Goal: Check status: Check status

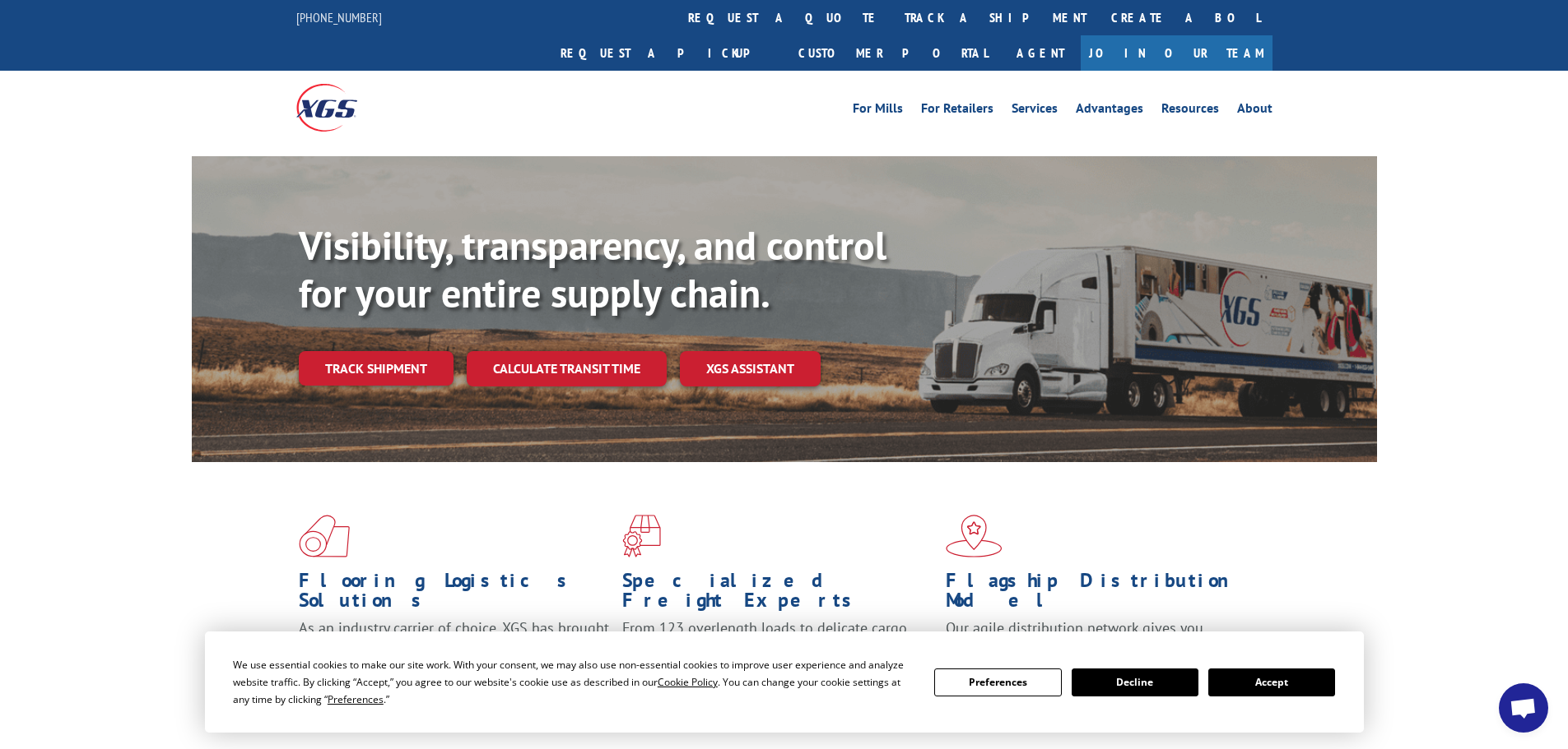
click at [1274, 685] on button "Accept" at bounding box center [1271, 683] width 127 height 28
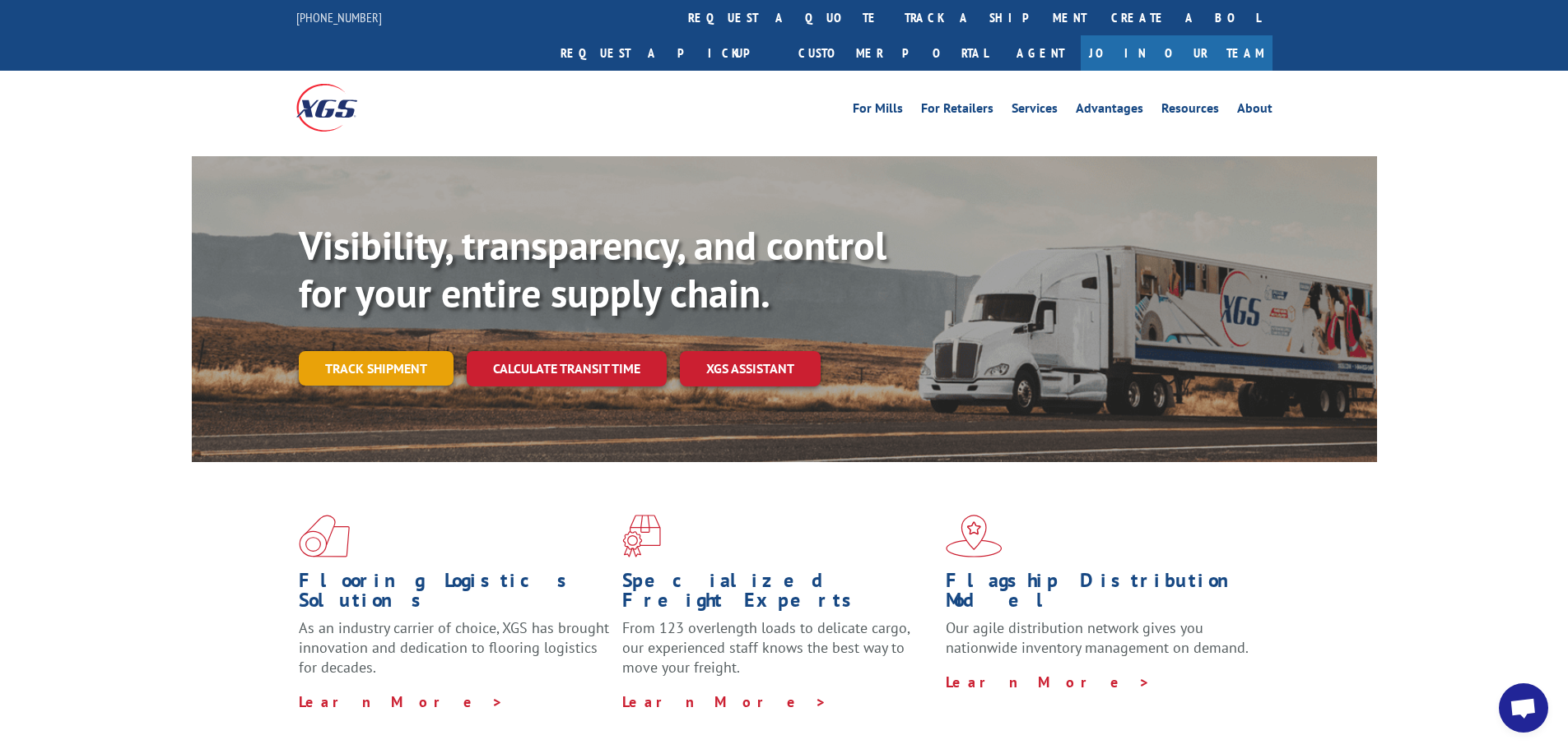
click at [369, 351] on link "Track shipment" at bounding box center [375, 368] width 154 height 35
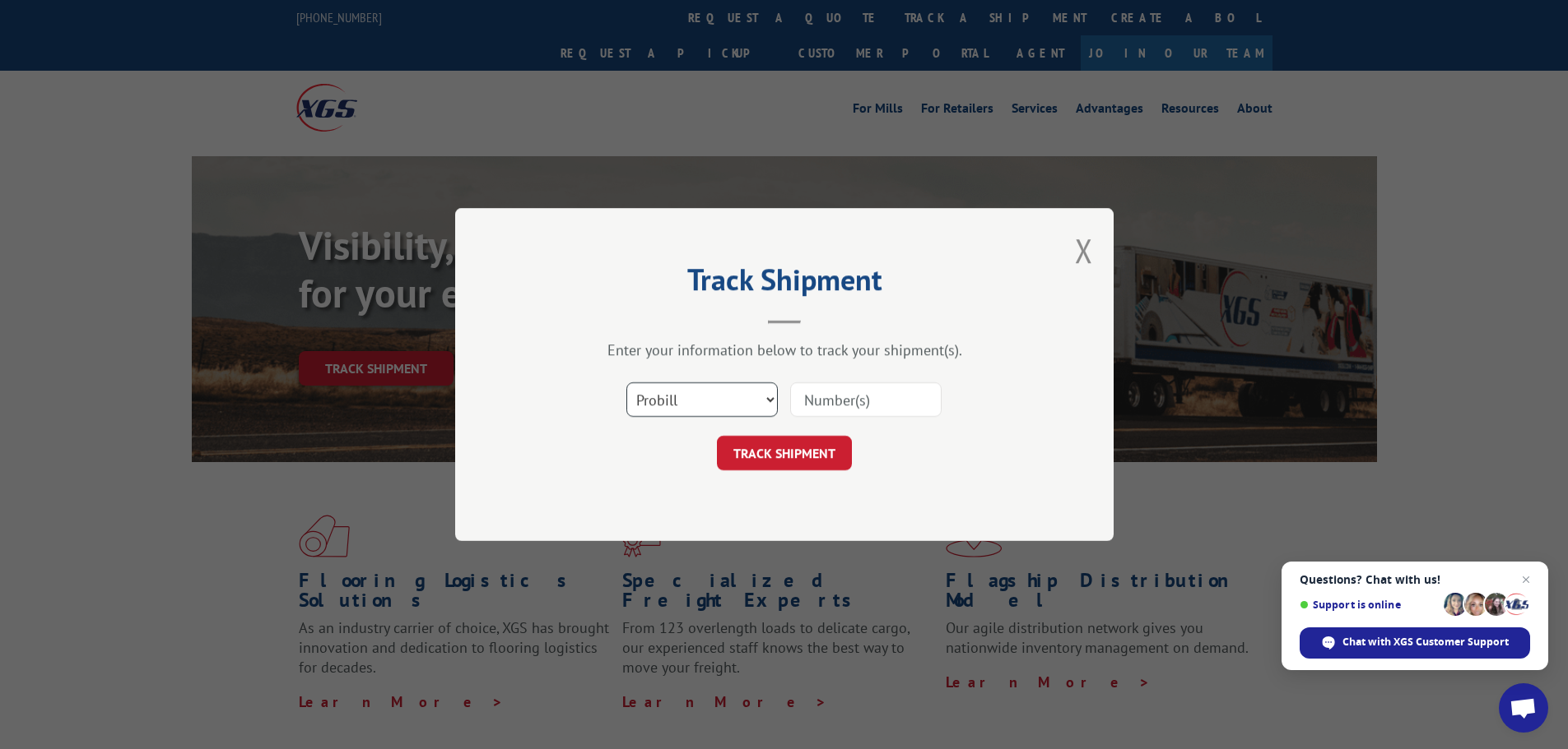
click at [712, 401] on select "Select category... Probill BOL PO" at bounding box center [703, 400] width 152 height 35
select select "bol"
click at [627, 383] on select "Select category... Probill BOL PO" at bounding box center [703, 400] width 152 height 35
click at [813, 405] on input at bounding box center [866, 400] width 152 height 35
paste input "5070116"
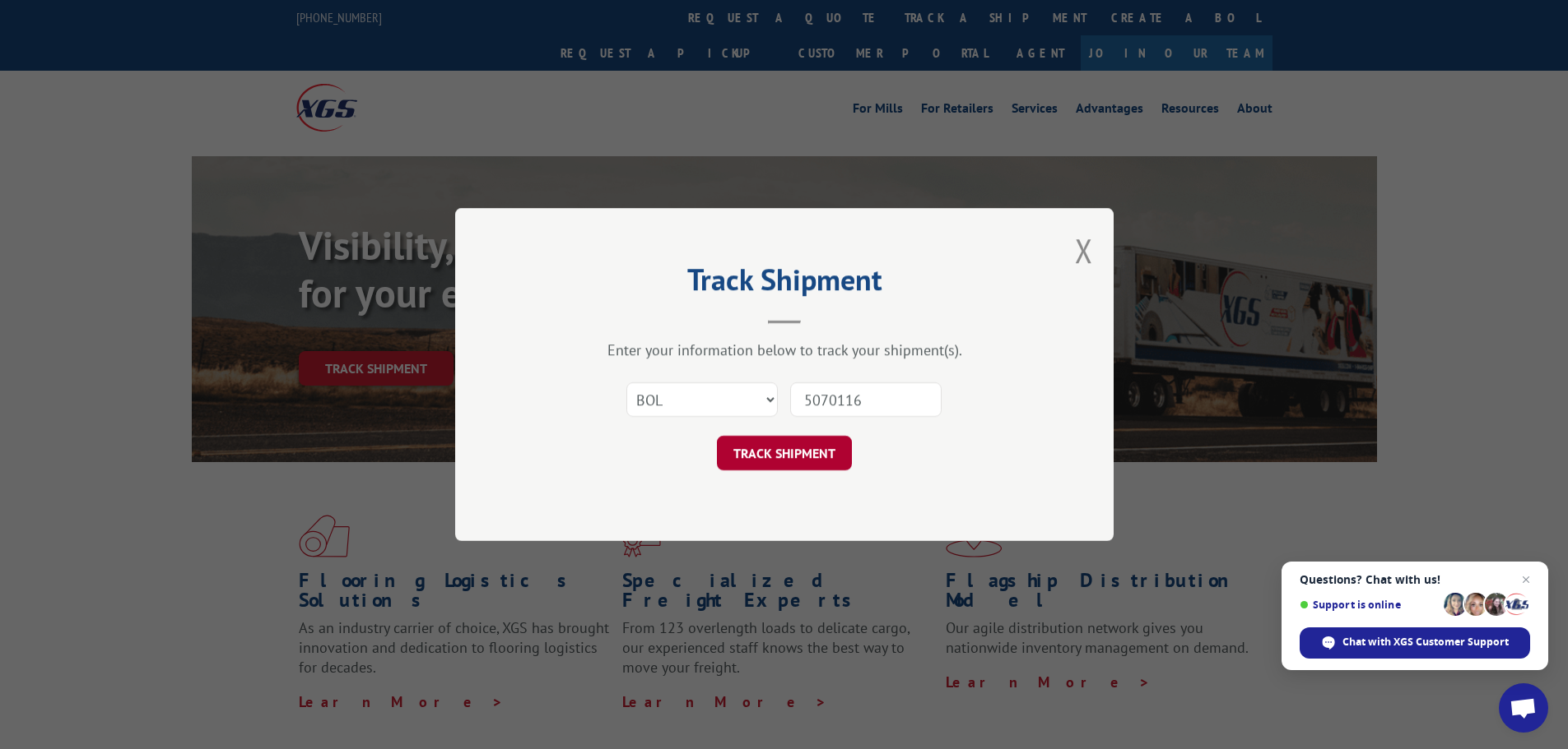
type input "5070116"
click at [798, 464] on button "TRACK SHIPMENT" at bounding box center [784, 453] width 135 height 35
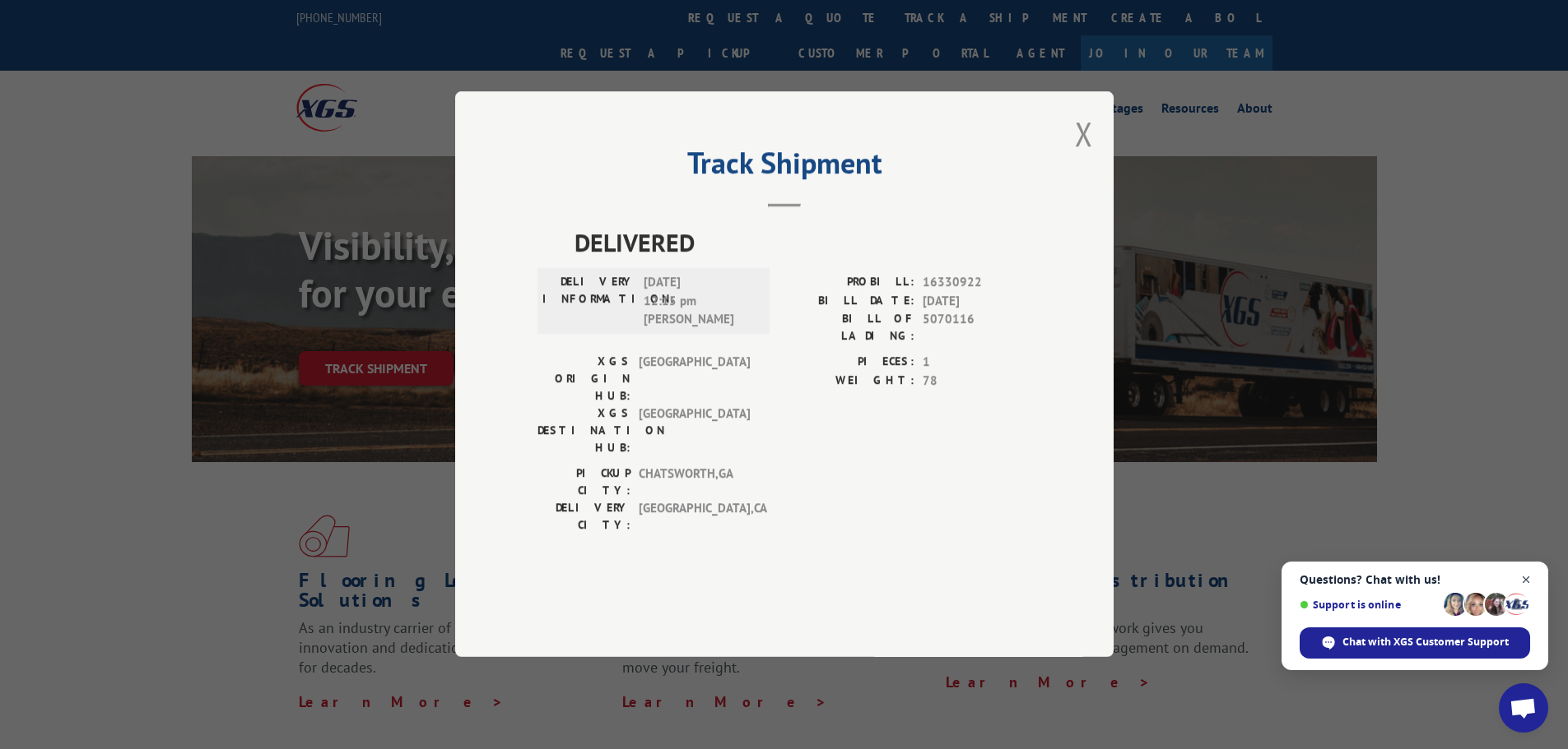
click at [1527, 580] on span "Close chat" at bounding box center [1526, 580] width 20 height 20
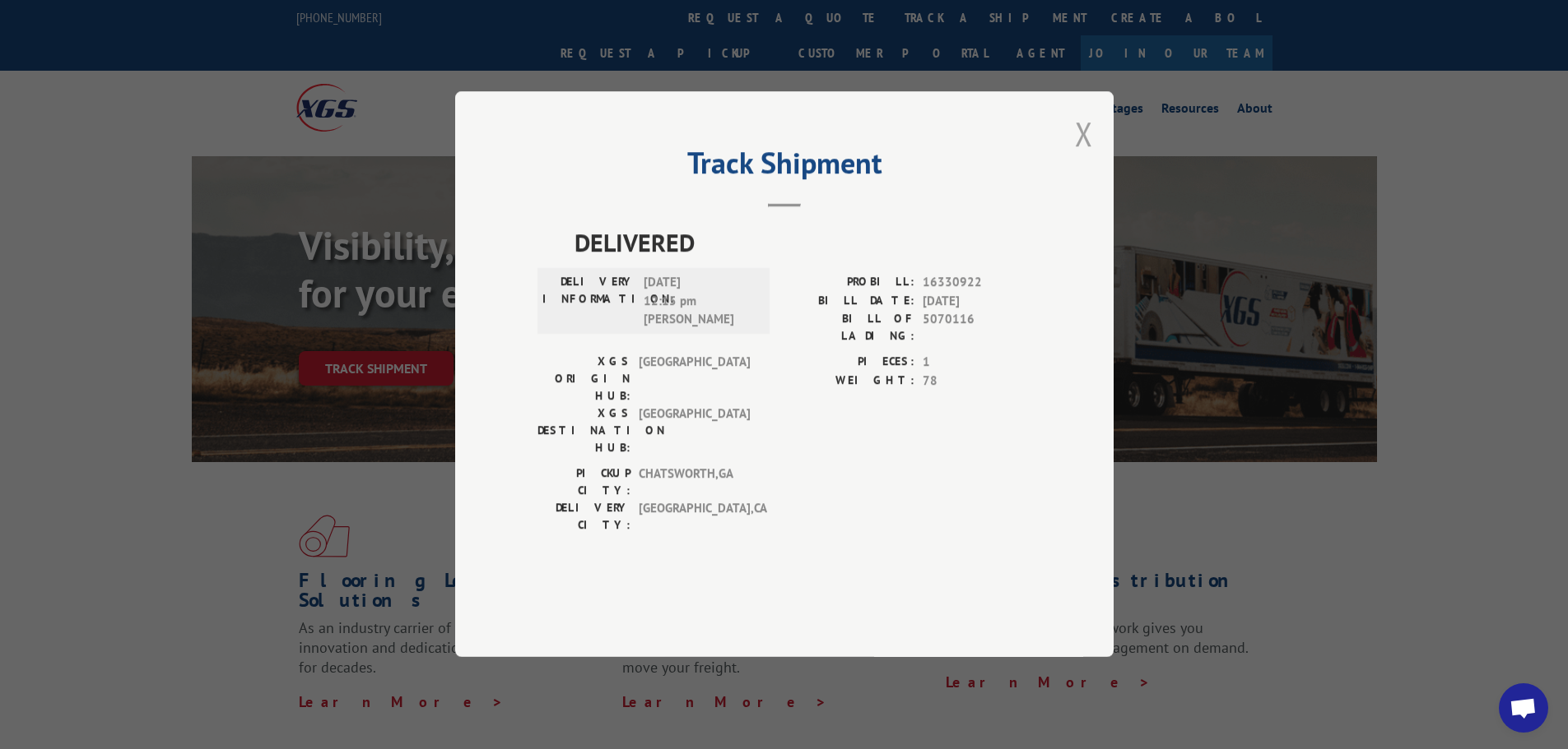
click at [1077, 155] on button "Close modal" at bounding box center [1084, 133] width 18 height 43
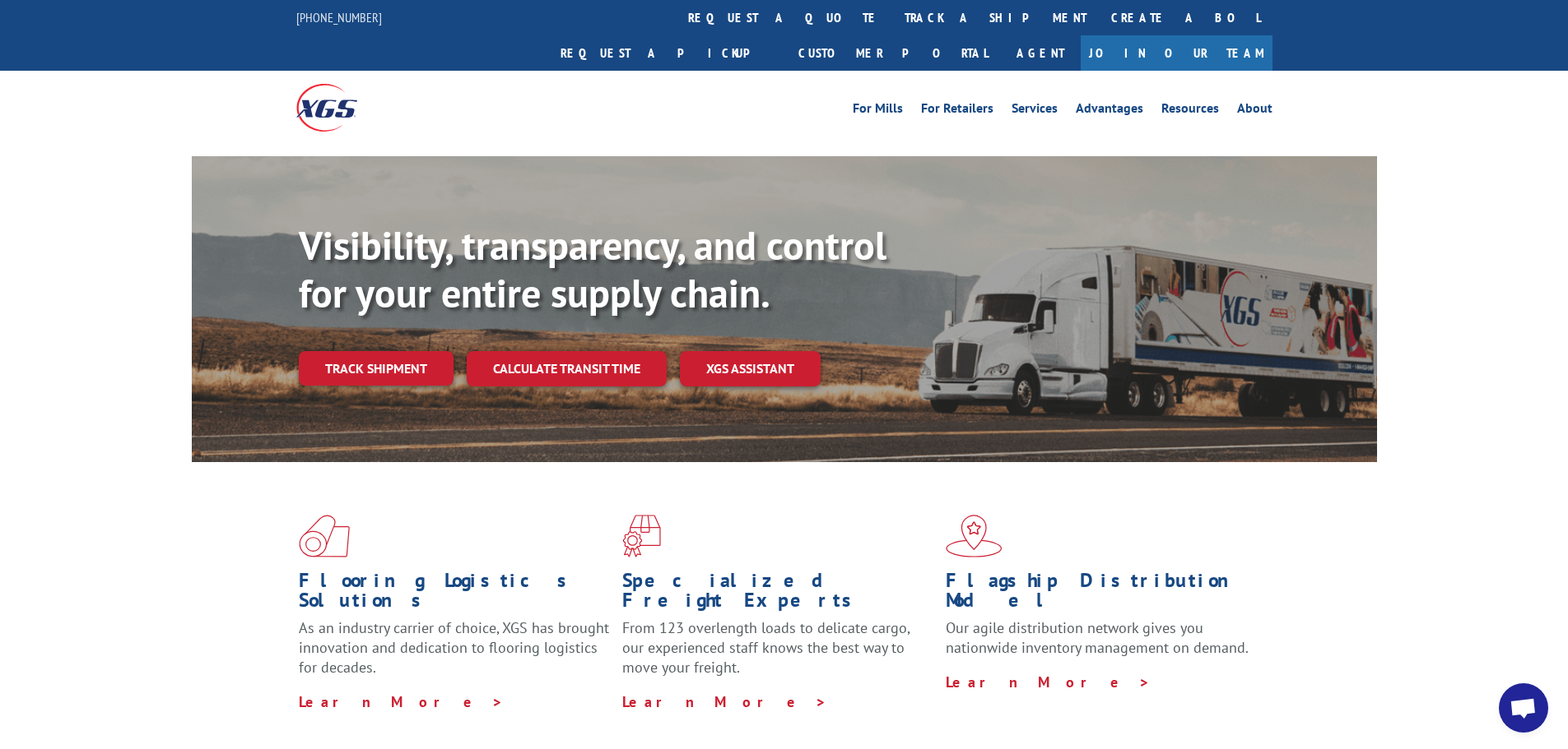
drag, startPoint x: 391, startPoint y: 321, endPoint x: 449, endPoint y: 326, distance: 58.2
click at [390, 351] on link "Track shipment" at bounding box center [375, 368] width 154 height 35
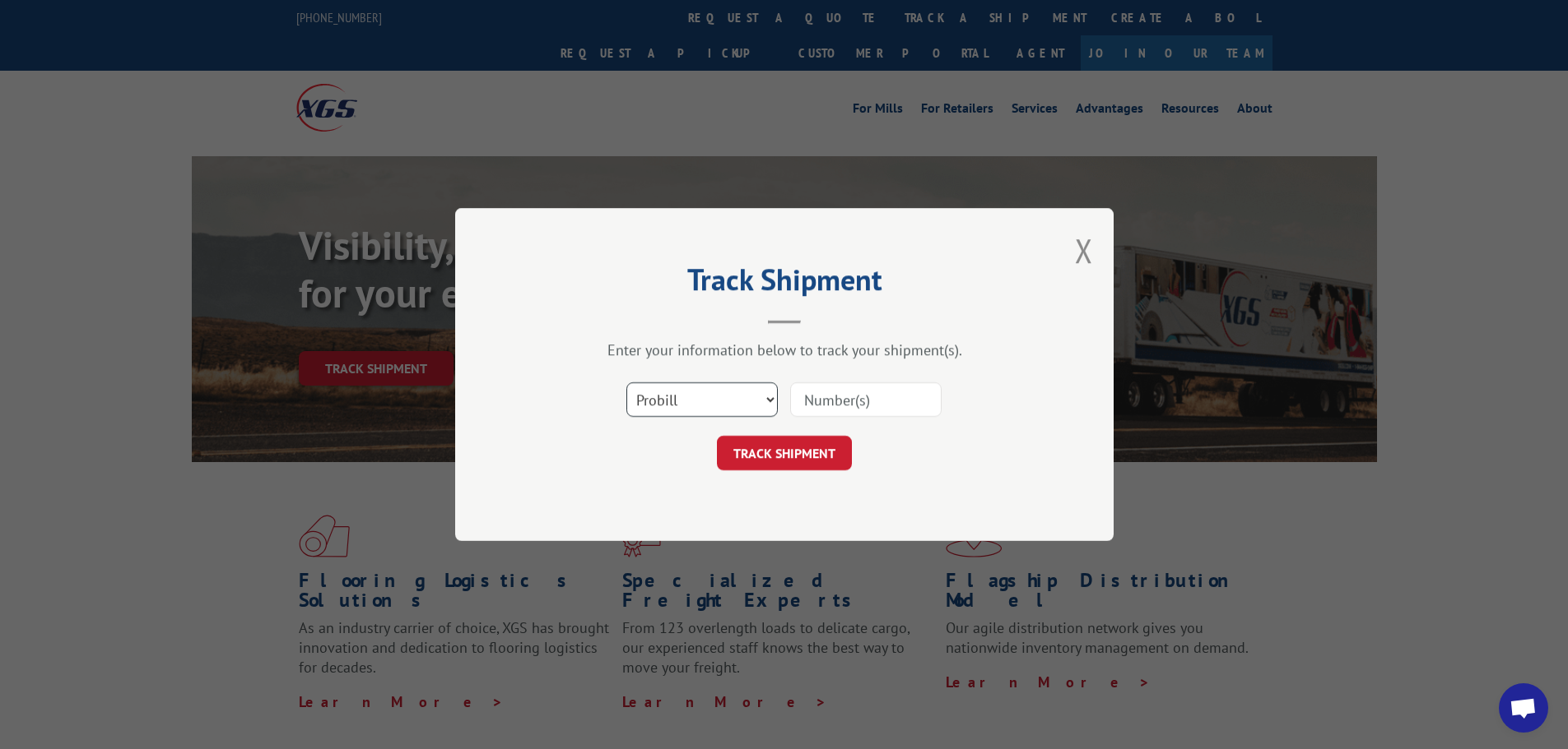
click at [673, 400] on select "Select category... Probill BOL PO" at bounding box center [703, 400] width 152 height 35
select select "bol"
click at [627, 383] on select "Select category... Probill BOL PO" at bounding box center [703, 400] width 152 height 35
click at [830, 399] on input at bounding box center [866, 400] width 152 height 35
paste input "80498695"
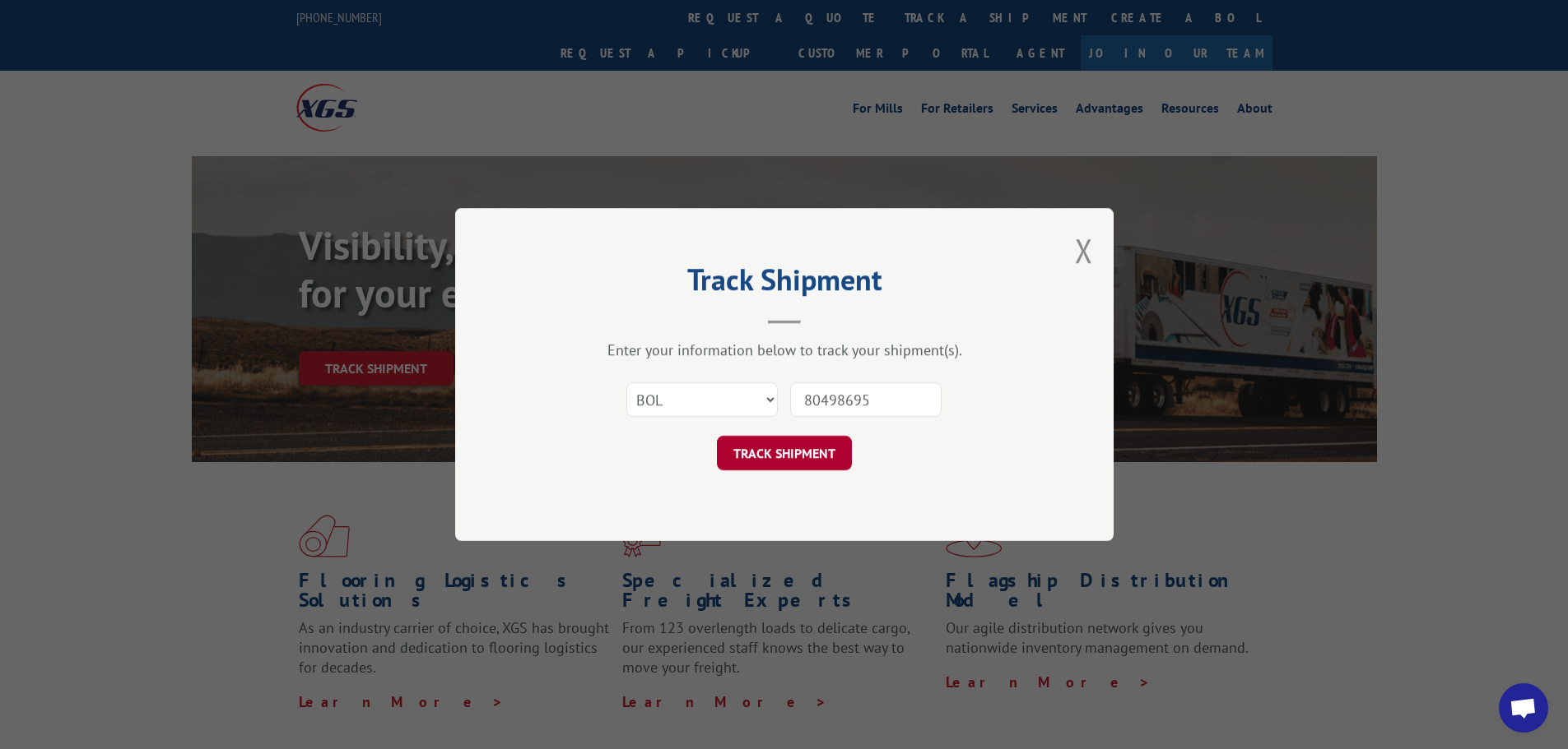
type input "80498695"
click at [787, 457] on button "TRACK SHIPMENT" at bounding box center [784, 453] width 135 height 35
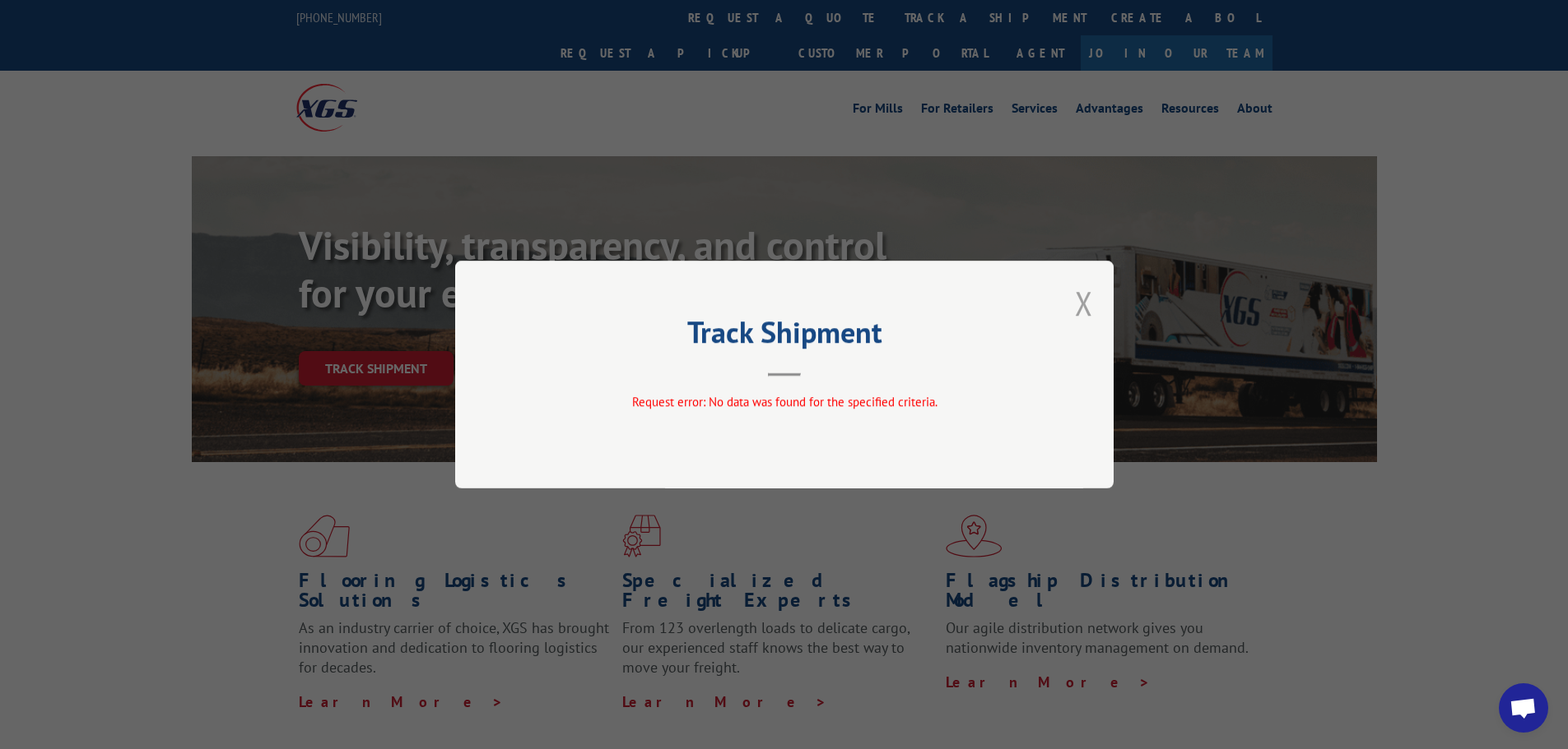
click at [1079, 301] on button "Close modal" at bounding box center [1084, 302] width 18 height 43
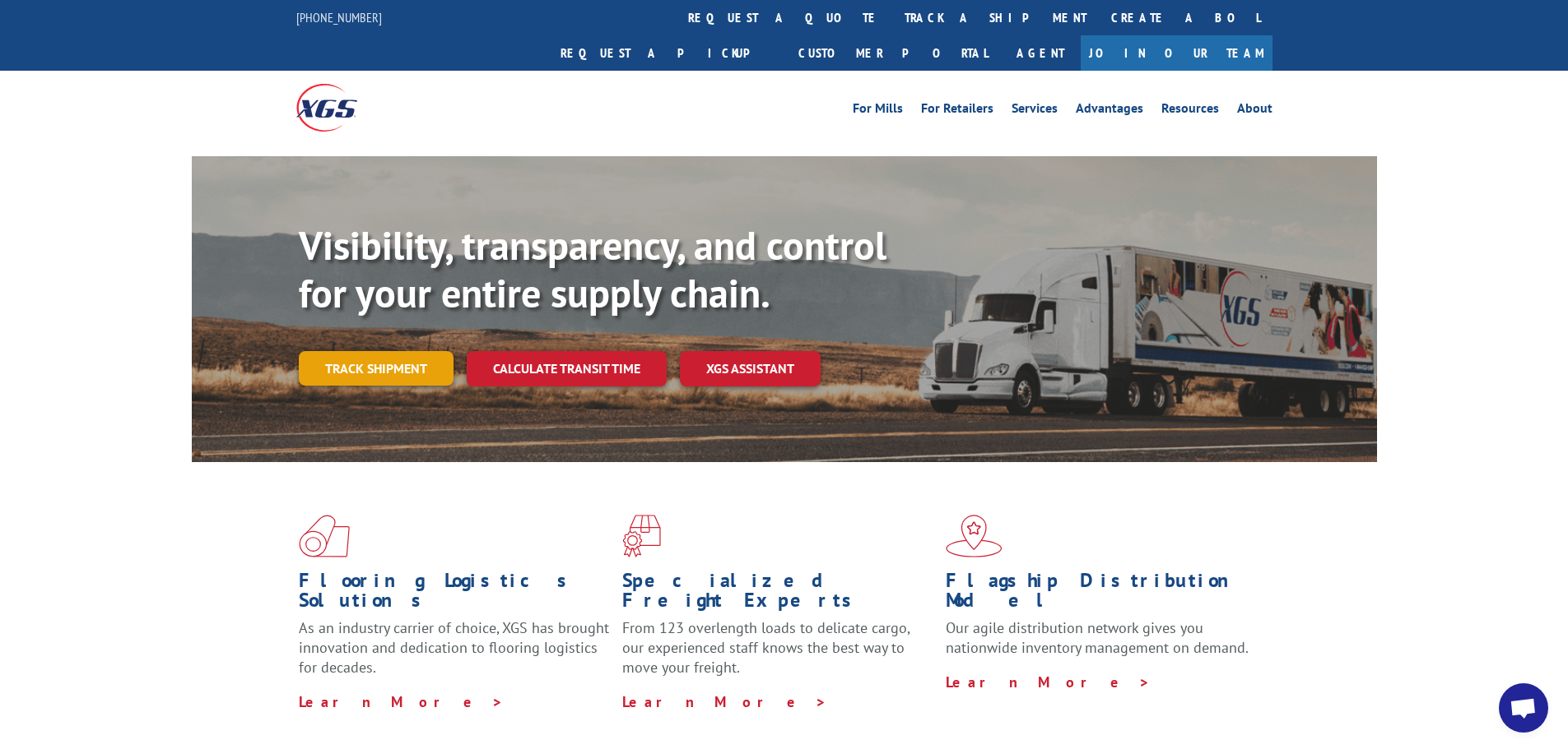
drag, startPoint x: 341, startPoint y: 342, endPoint x: 470, endPoint y: 396, distance: 139.8
click at [341, 351] on link "Track shipment" at bounding box center [375, 368] width 154 height 35
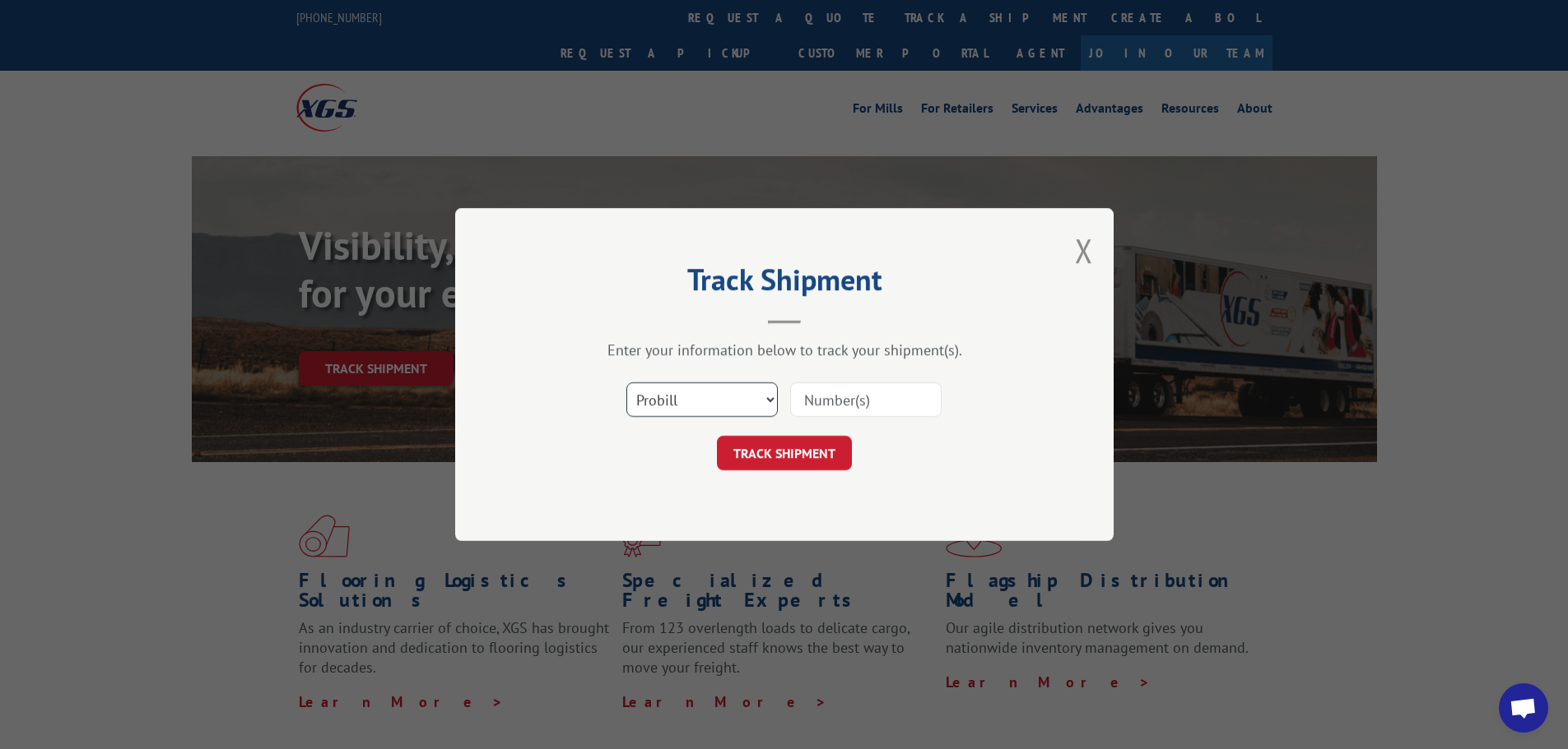
click at [707, 411] on select "Select category... Probill BOL PO" at bounding box center [703, 400] width 152 height 35
select select "bol"
click at [627, 383] on select "Select category... Probill BOL PO" at bounding box center [703, 400] width 152 height 35
click at [665, 400] on select "Select category... Probill BOL PO" at bounding box center [703, 400] width 152 height 35
click at [663, 400] on select "Select category... Probill BOL PO" at bounding box center [703, 400] width 152 height 35
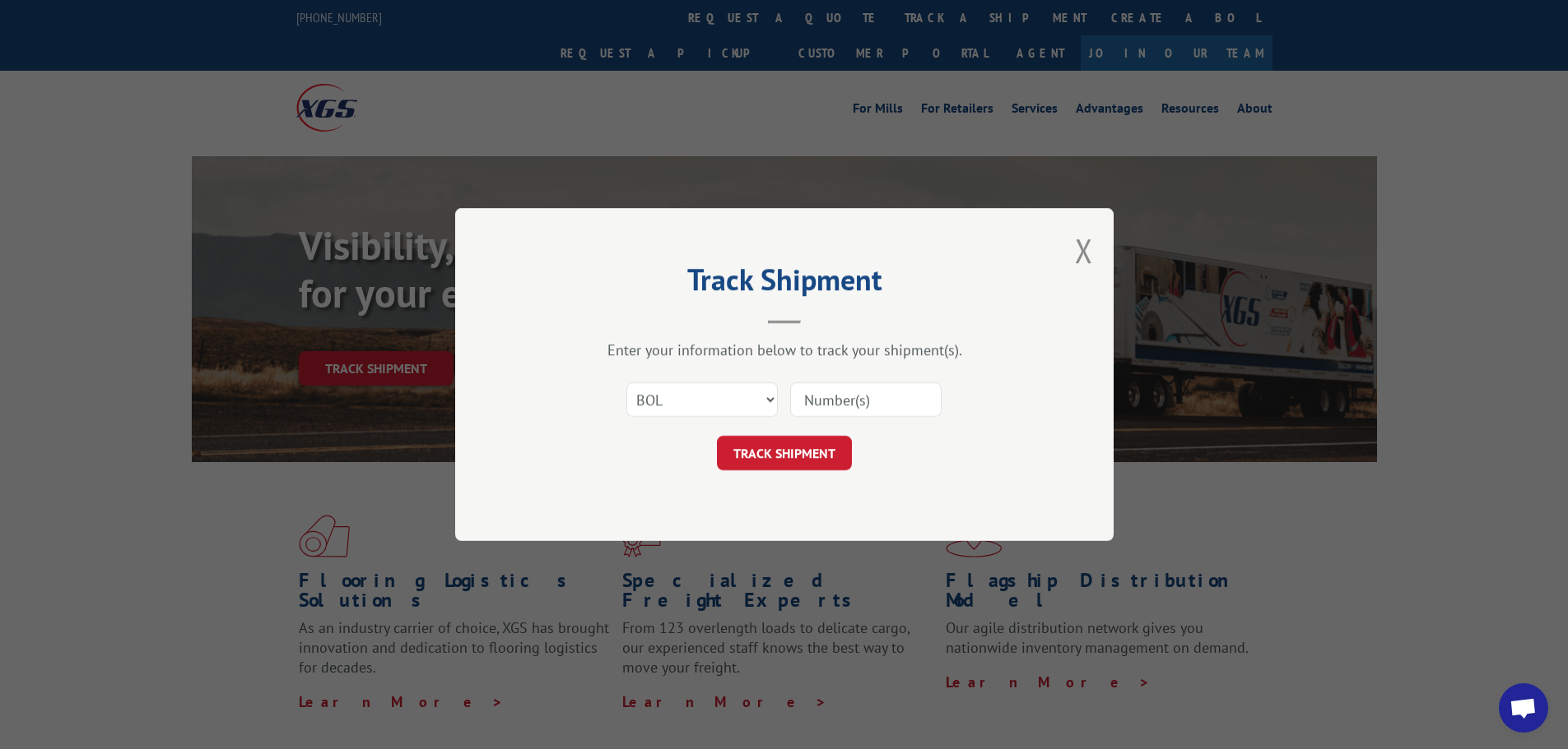
click at [819, 402] on input at bounding box center [866, 400] width 152 height 35
paste input "80498695"
type input "80498695"
drag, startPoint x: 888, startPoint y: 407, endPoint x: 780, endPoint y: 418, distance: 108.6
click at [780, 418] on div "Select category... Probill BOL PO 80498695" at bounding box center [784, 400] width 494 height 55
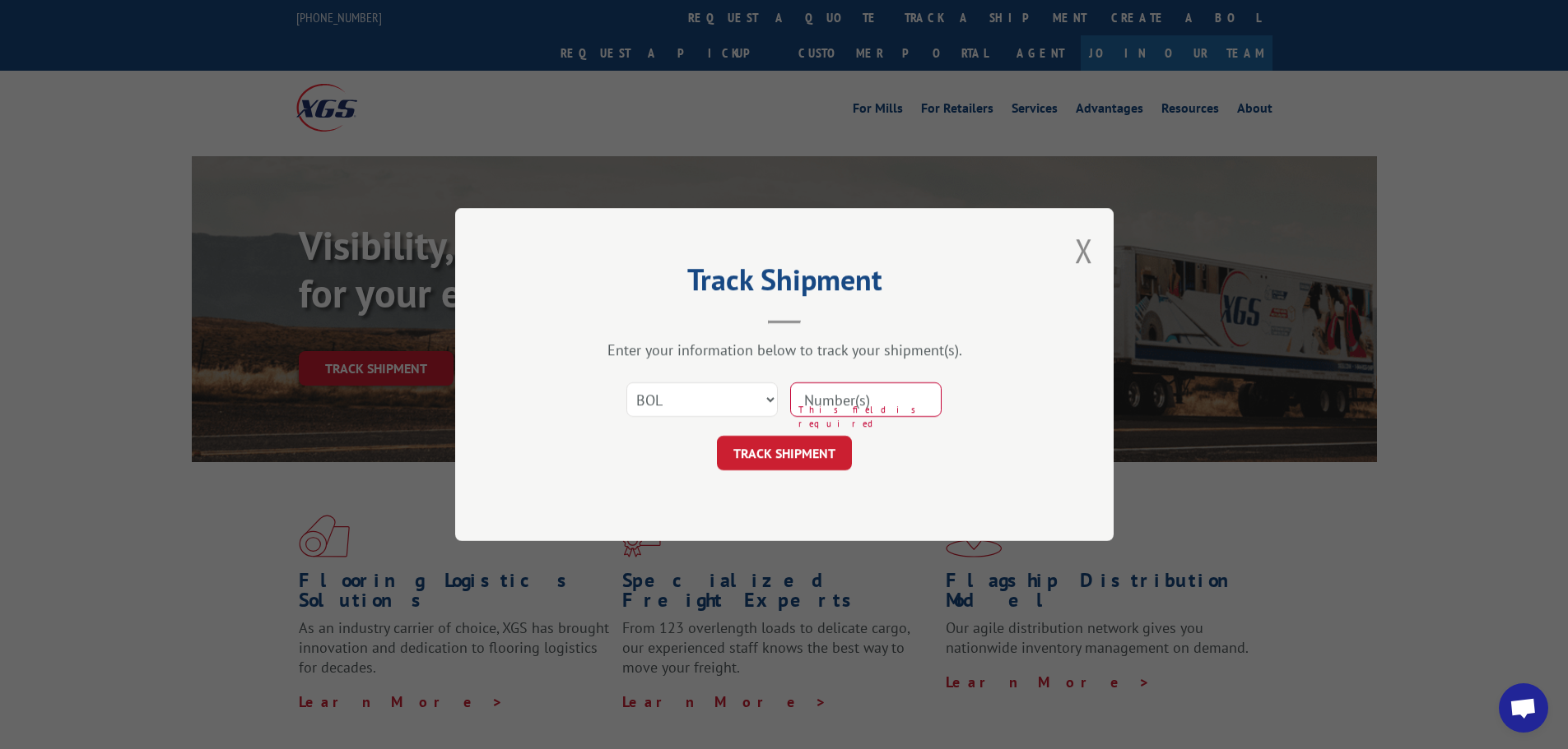
paste input "5199305"
type input "5199305"
click at [777, 452] on button "TRACK SHIPMENT" at bounding box center [784, 453] width 135 height 35
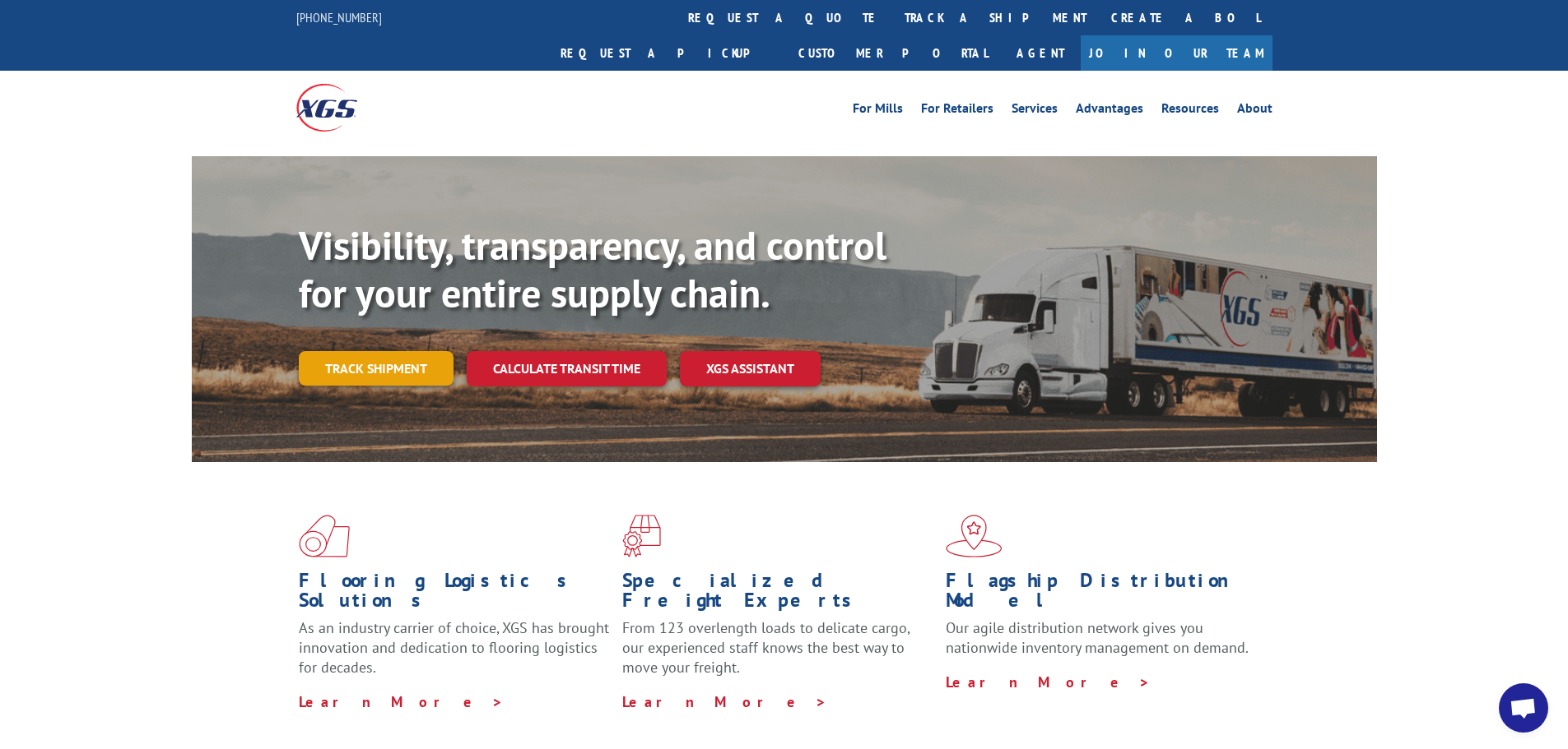
click at [356, 351] on link "Track shipment" at bounding box center [375, 368] width 154 height 35
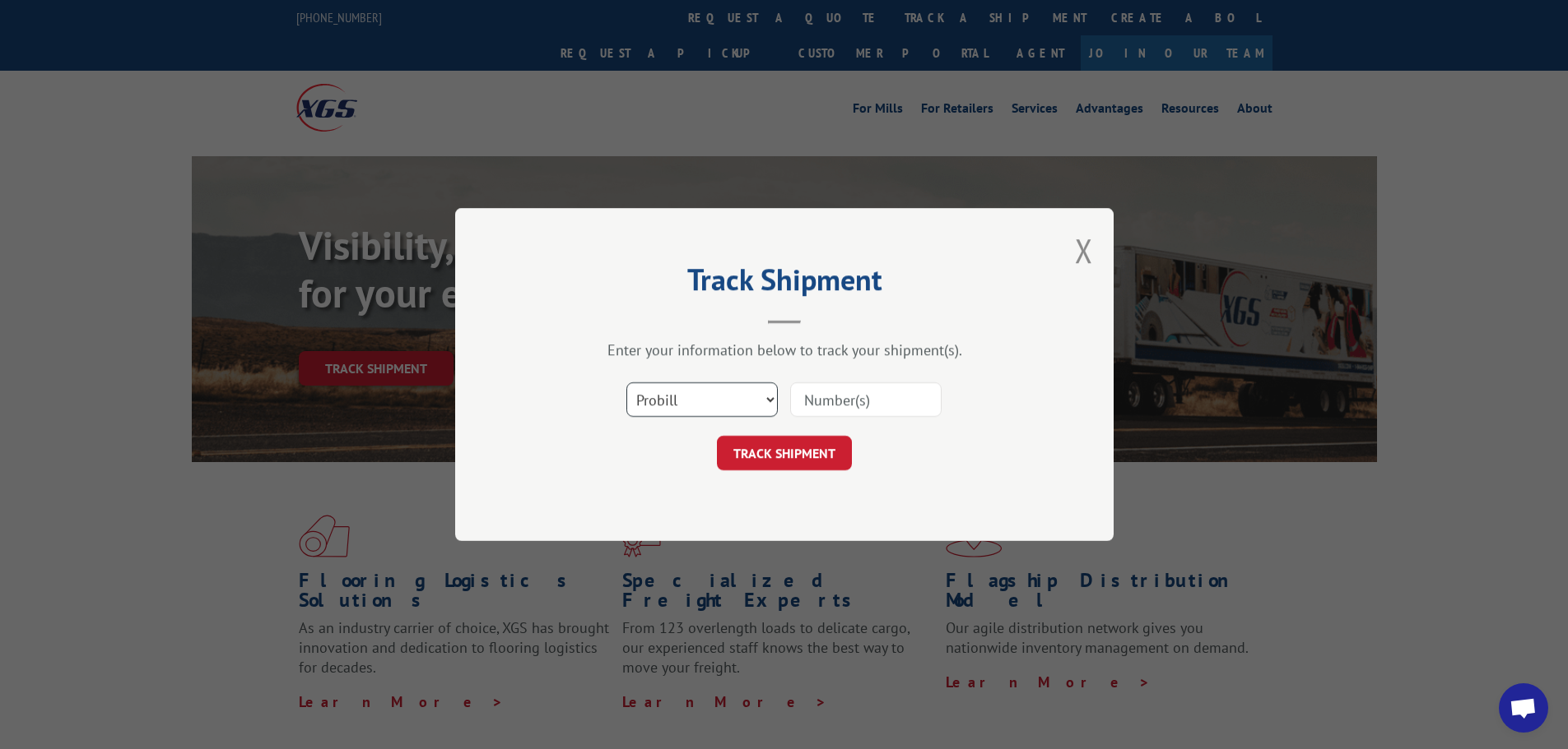
click at [665, 403] on select "Select category... Probill BOL PO" at bounding box center [703, 400] width 152 height 35
select select "bol"
click at [627, 383] on select "Select category... Probill BOL PO" at bounding box center [703, 400] width 152 height 35
click at [816, 399] on input at bounding box center [866, 400] width 152 height 35
paste input "80498695"
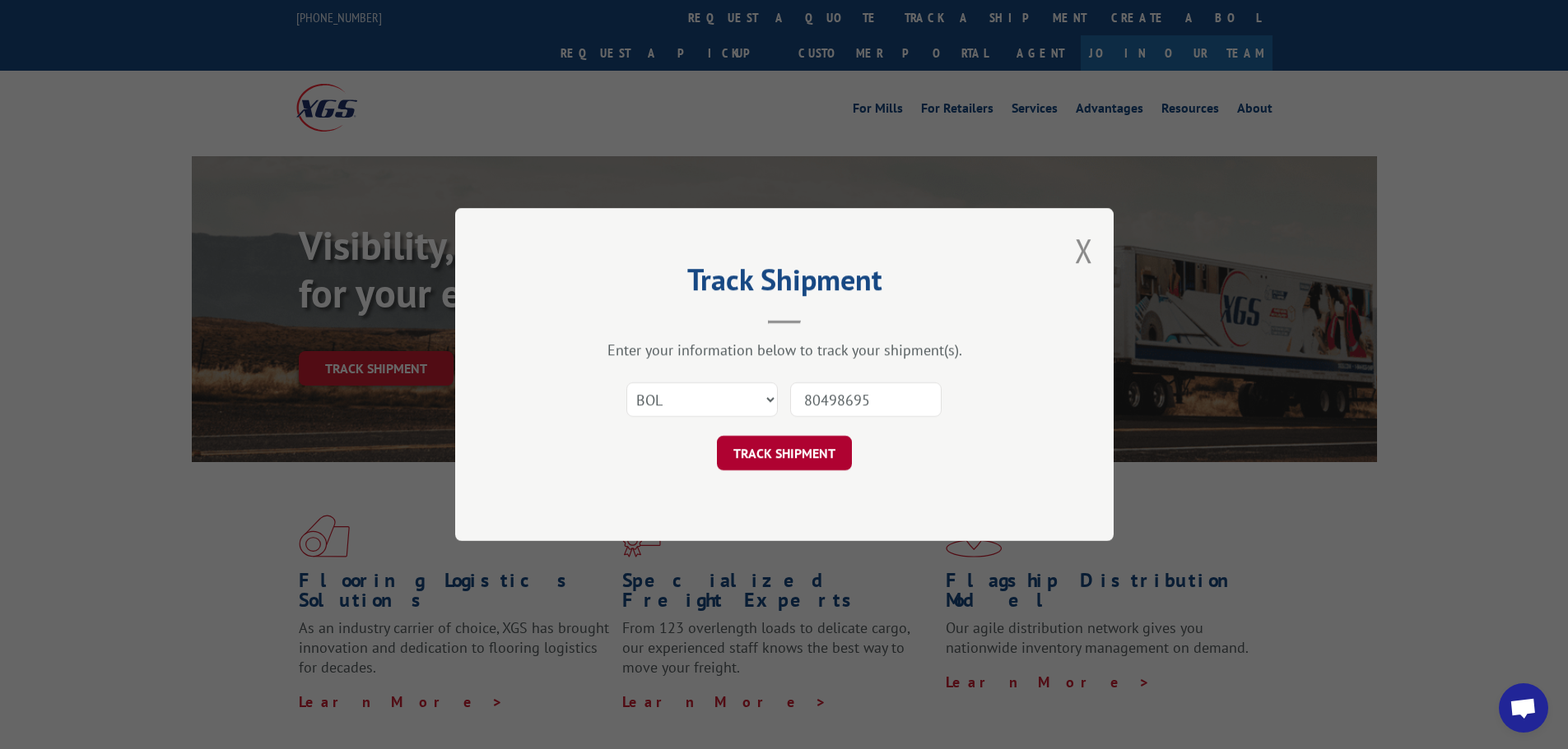
type input "80498695"
click at [775, 452] on button "TRACK SHIPMENT" at bounding box center [784, 453] width 135 height 35
